Goal: Task Accomplishment & Management: Manage account settings

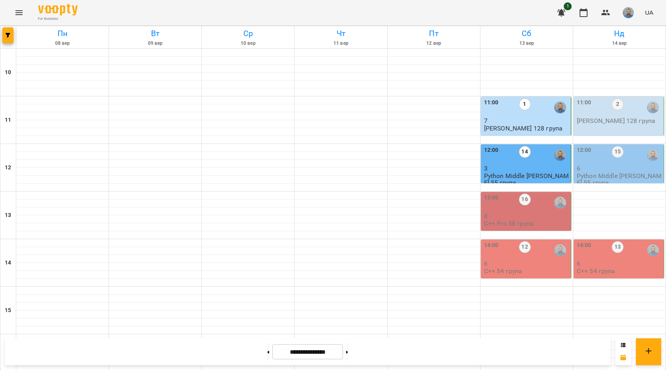
click at [498, 216] on p "8" at bounding box center [526, 216] width 85 height 7
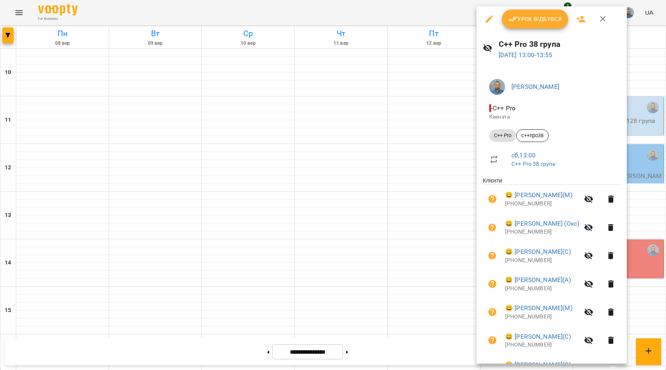
click at [532, 29] on div "Урок відбувся" at bounding box center [552, 18] width 150 height 25
click at [530, 25] on button "Урок відбувся" at bounding box center [535, 19] width 67 height 19
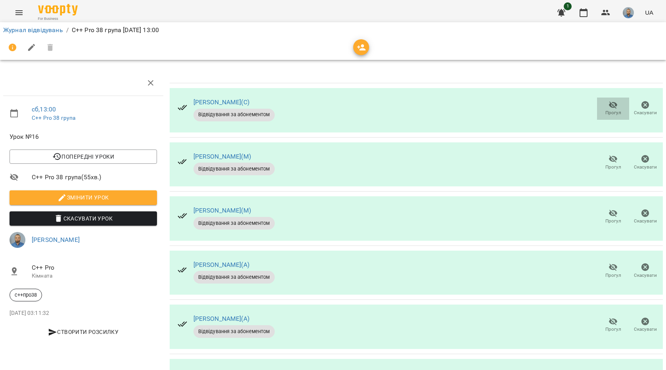
click at [609, 103] on icon "button" at bounding box center [614, 105] width 10 height 10
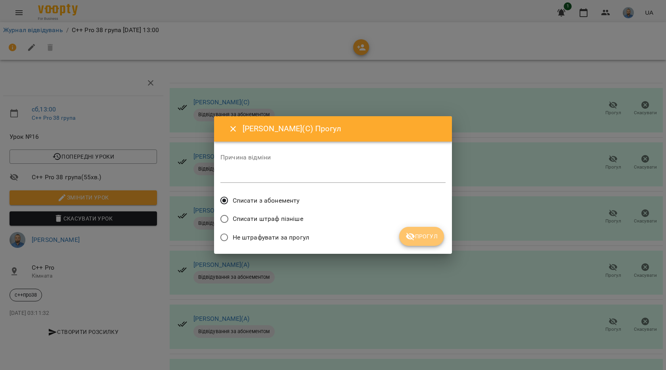
drag, startPoint x: 418, startPoint y: 241, endPoint x: 425, endPoint y: 238, distance: 7.3
click at [418, 240] on span "Прогул" at bounding box center [422, 237] width 32 height 10
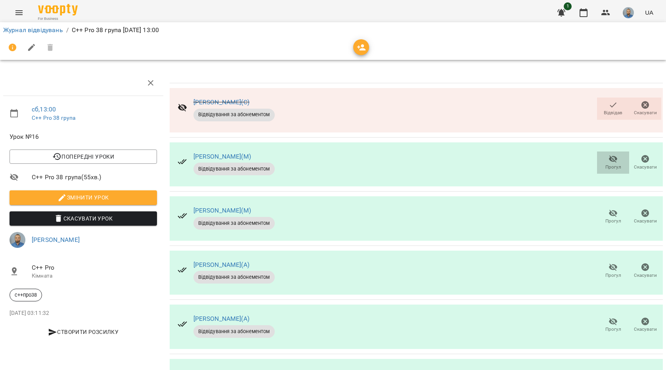
click at [609, 161] on icon "button" at bounding box center [613, 159] width 9 height 8
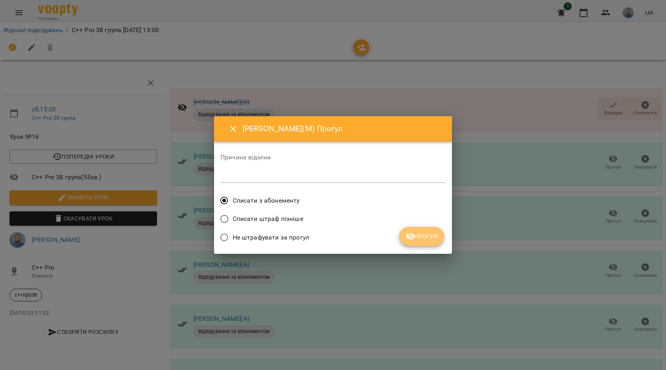
click at [413, 233] on icon "submit" at bounding box center [411, 237] width 10 height 10
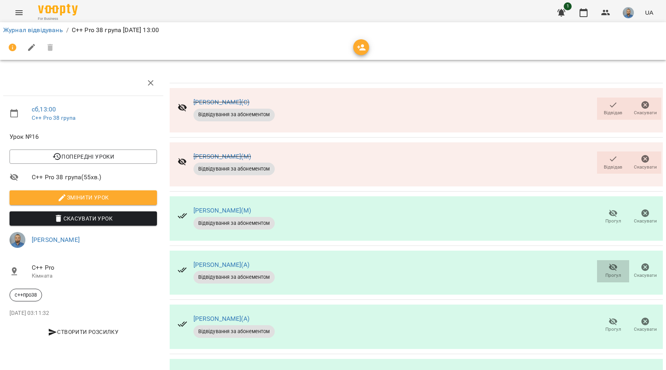
click at [611, 265] on icon "button" at bounding box center [614, 267] width 10 height 10
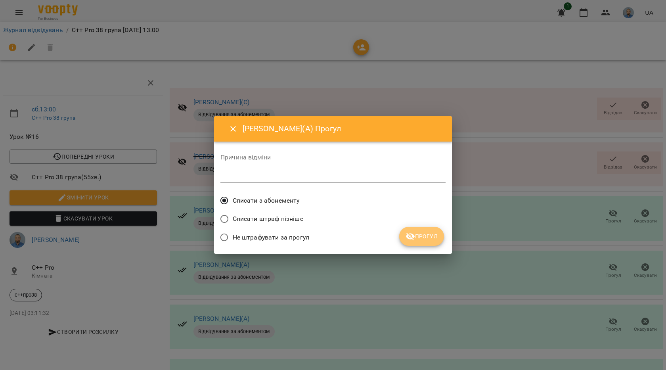
click at [431, 236] on span "Прогул" at bounding box center [422, 237] width 32 height 10
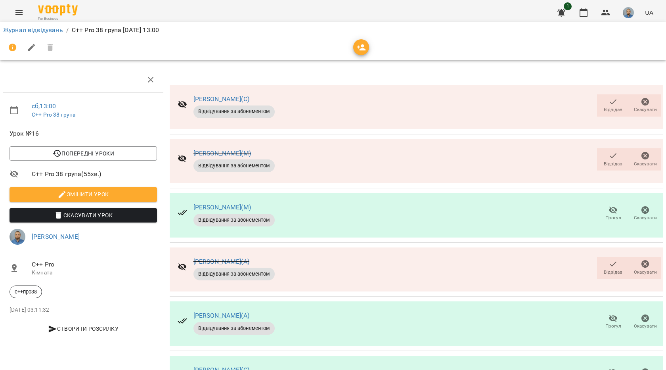
scroll to position [159, 0]
click at [614, 368] on span "Прогул" at bounding box center [613, 376] width 23 height 16
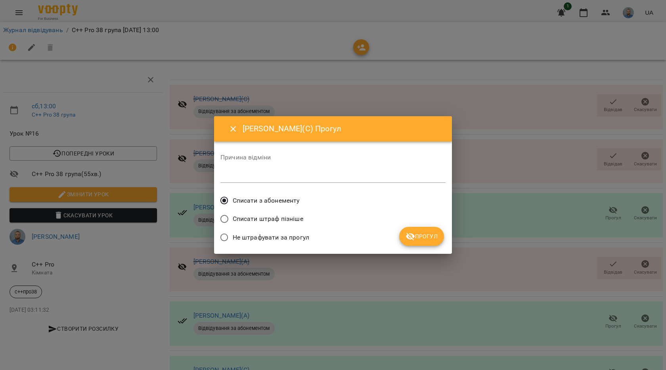
click at [430, 239] on span "Прогул" at bounding box center [422, 237] width 32 height 10
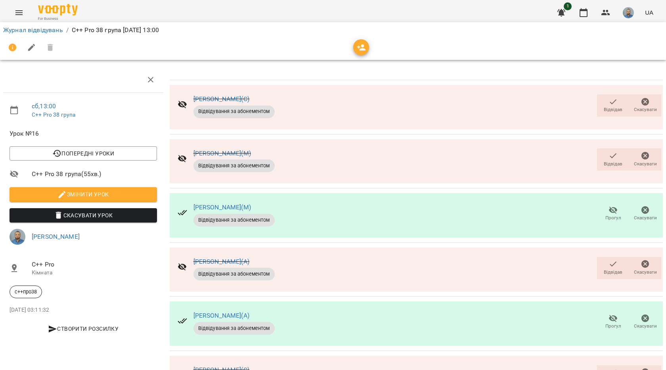
scroll to position [159, 0]
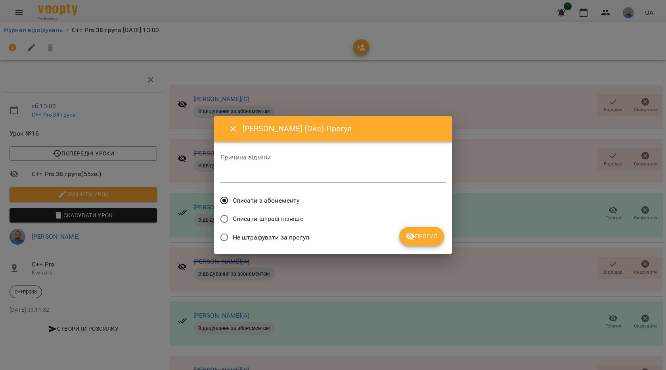
click at [431, 239] on span "Прогул" at bounding box center [422, 237] width 32 height 10
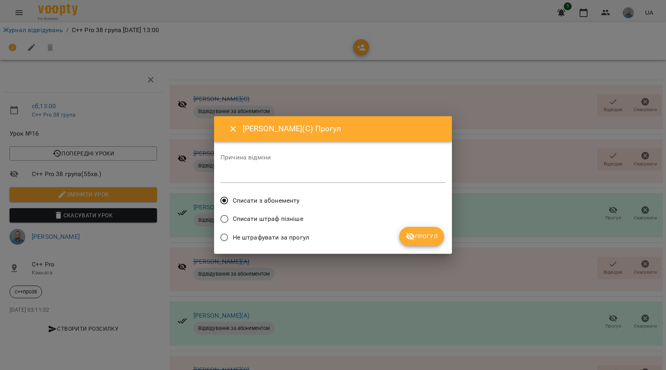
click at [423, 239] on span "Прогул" at bounding box center [422, 237] width 32 height 10
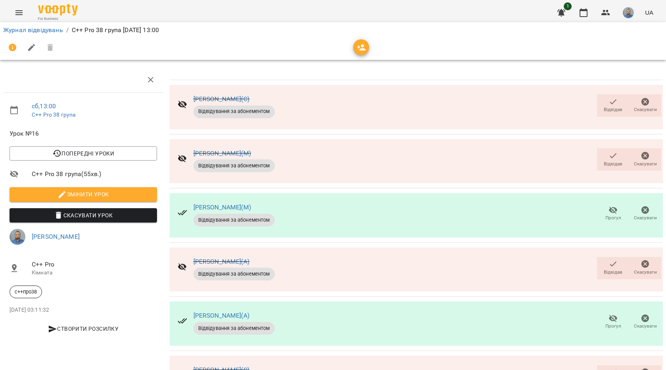
scroll to position [0, 0]
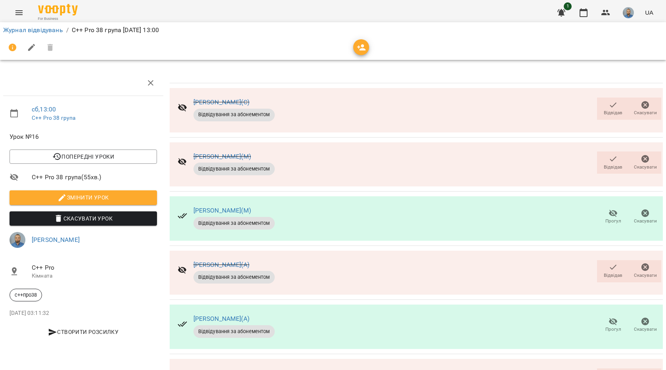
click at [602, 267] on span "Відвідав" at bounding box center [613, 270] width 23 height 16
